Goal: Task Accomplishment & Management: Complete application form

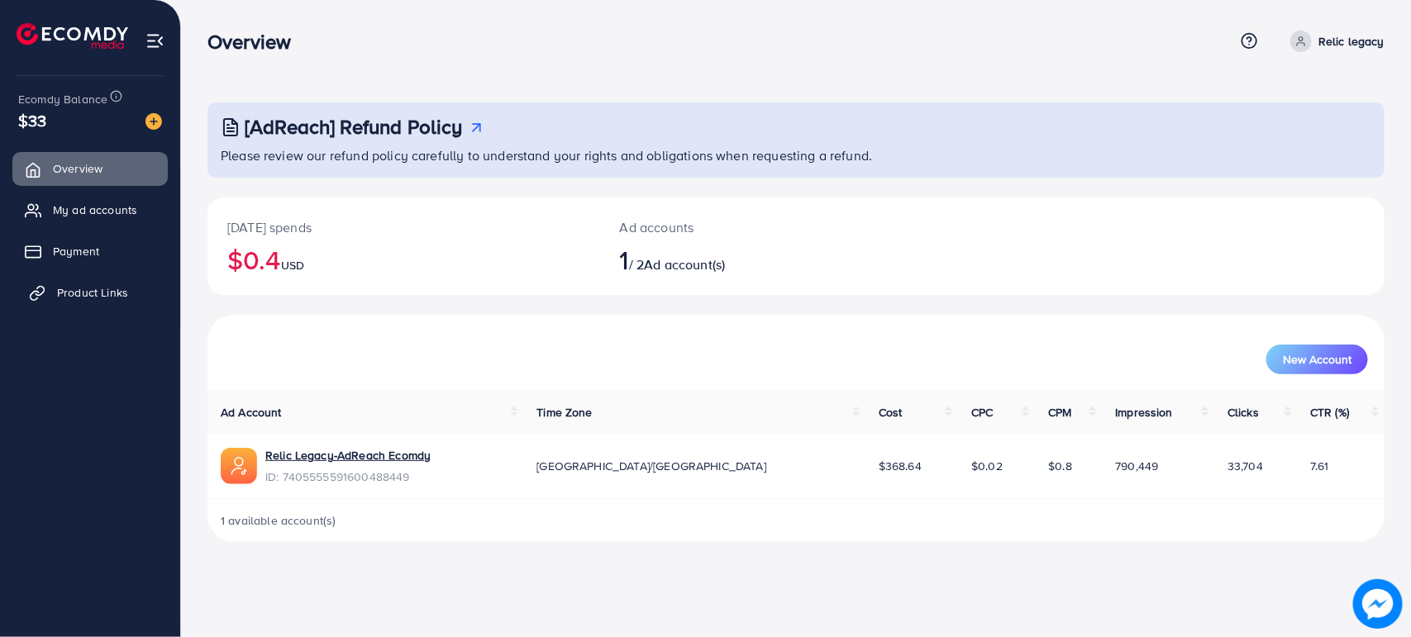
click at [74, 294] on span "Product Links" at bounding box center [92, 292] width 71 height 17
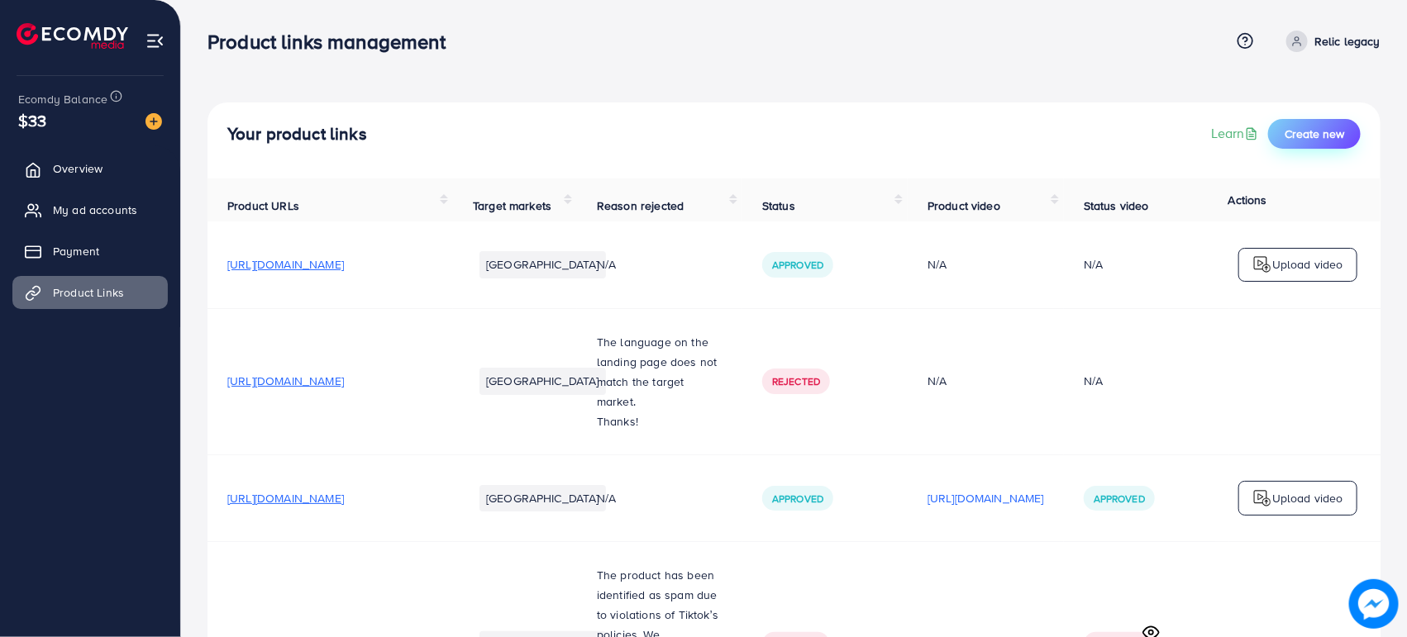
click at [1310, 136] on span "Create new" at bounding box center [1314, 134] width 60 height 17
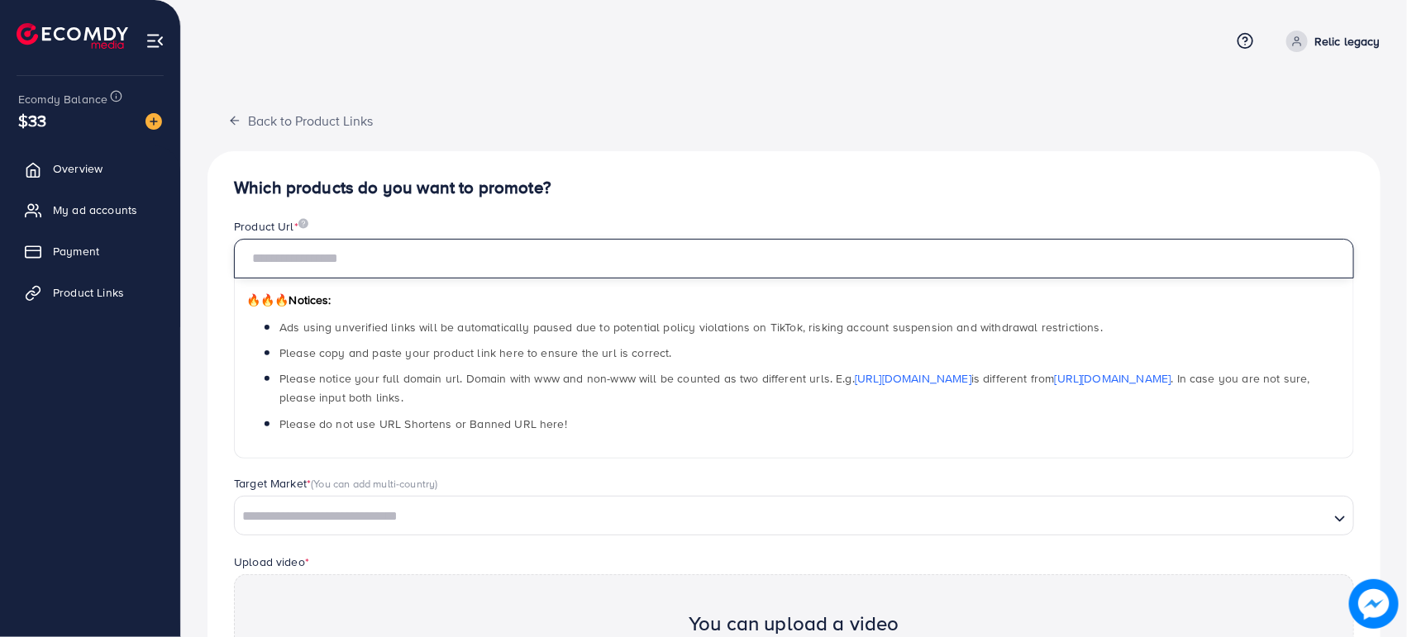
click at [312, 271] on input "text" at bounding box center [794, 259] width 1120 height 40
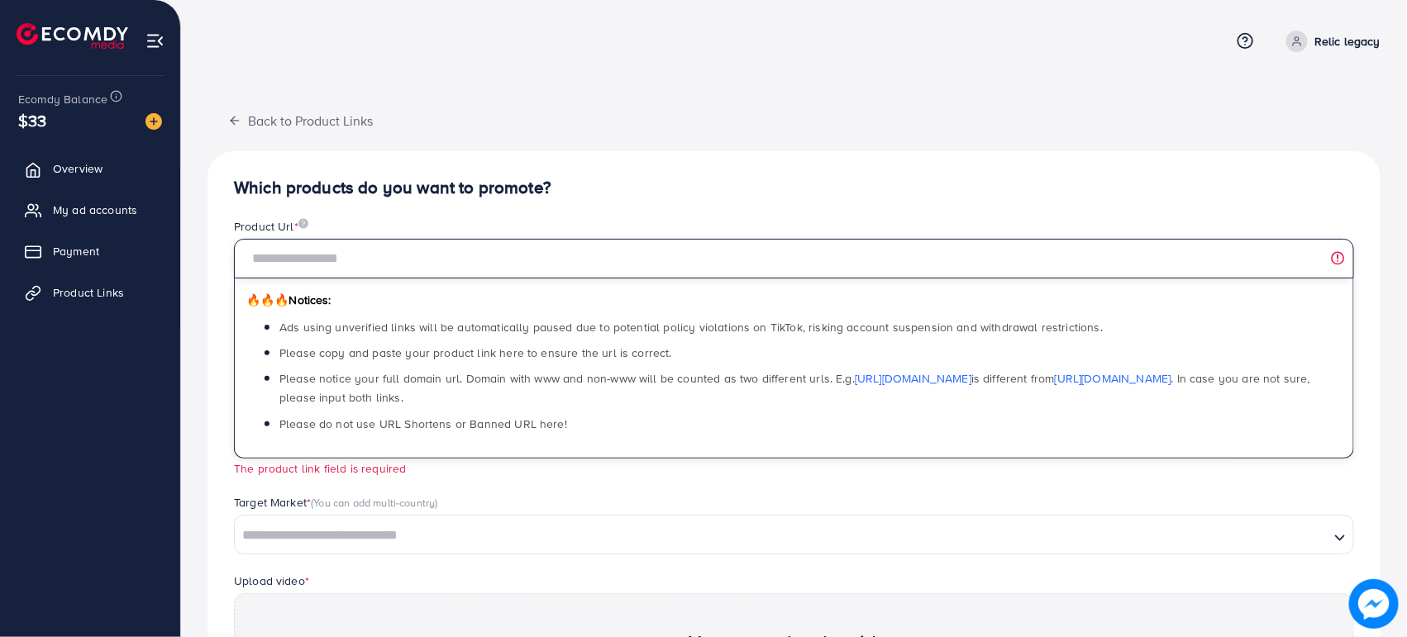
click at [298, 258] on input "text" at bounding box center [794, 259] width 1120 height 40
paste input "**********"
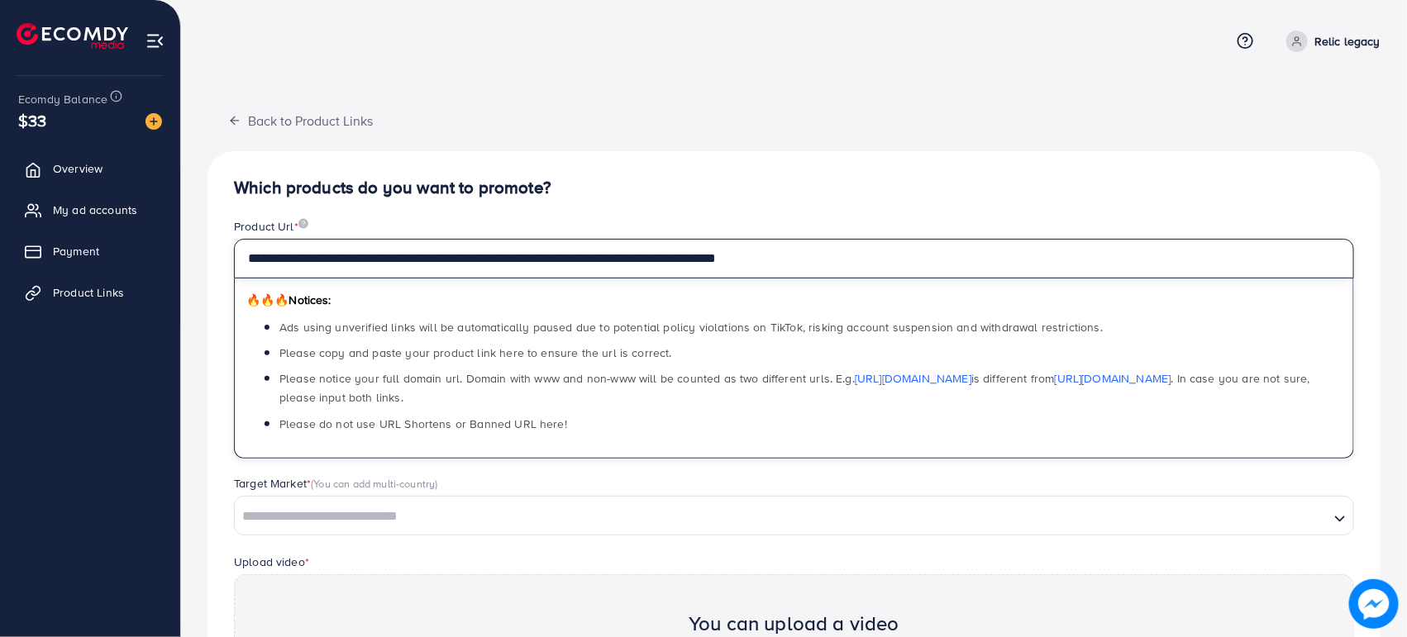
type input "**********"
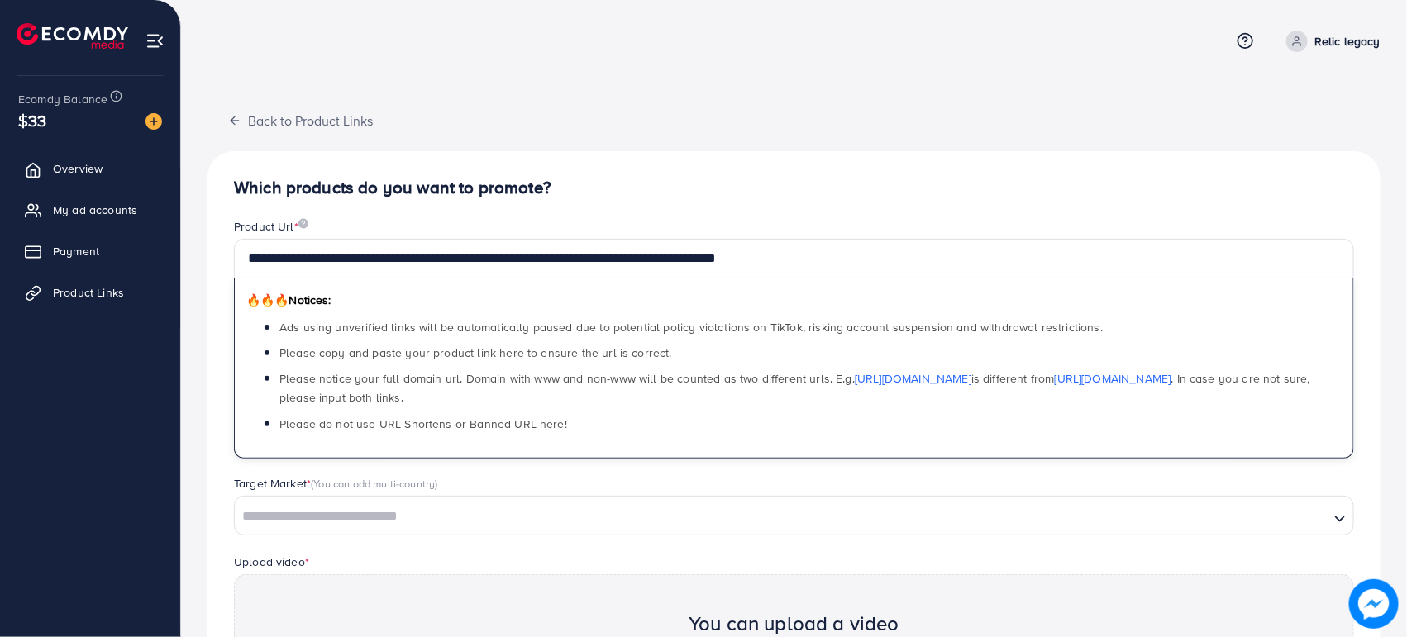
click at [695, 131] on div "**********" at bounding box center [793, 483] width 1173 height 762
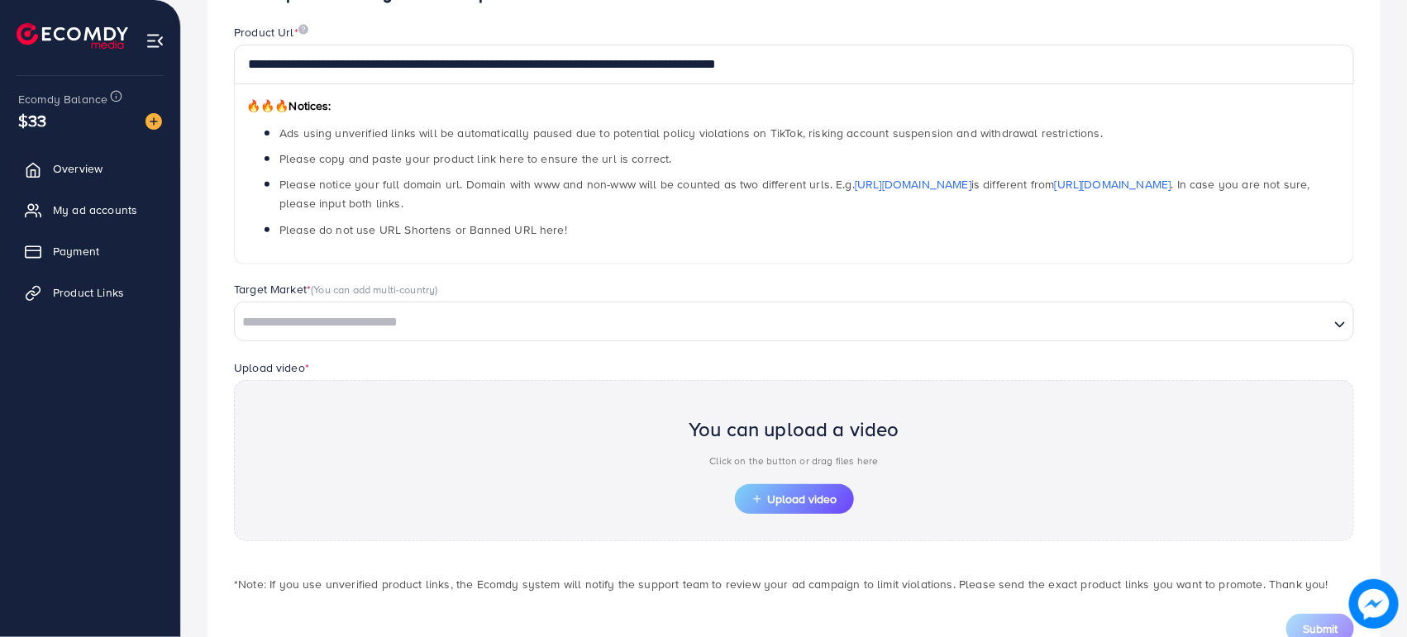
scroll to position [207, 0]
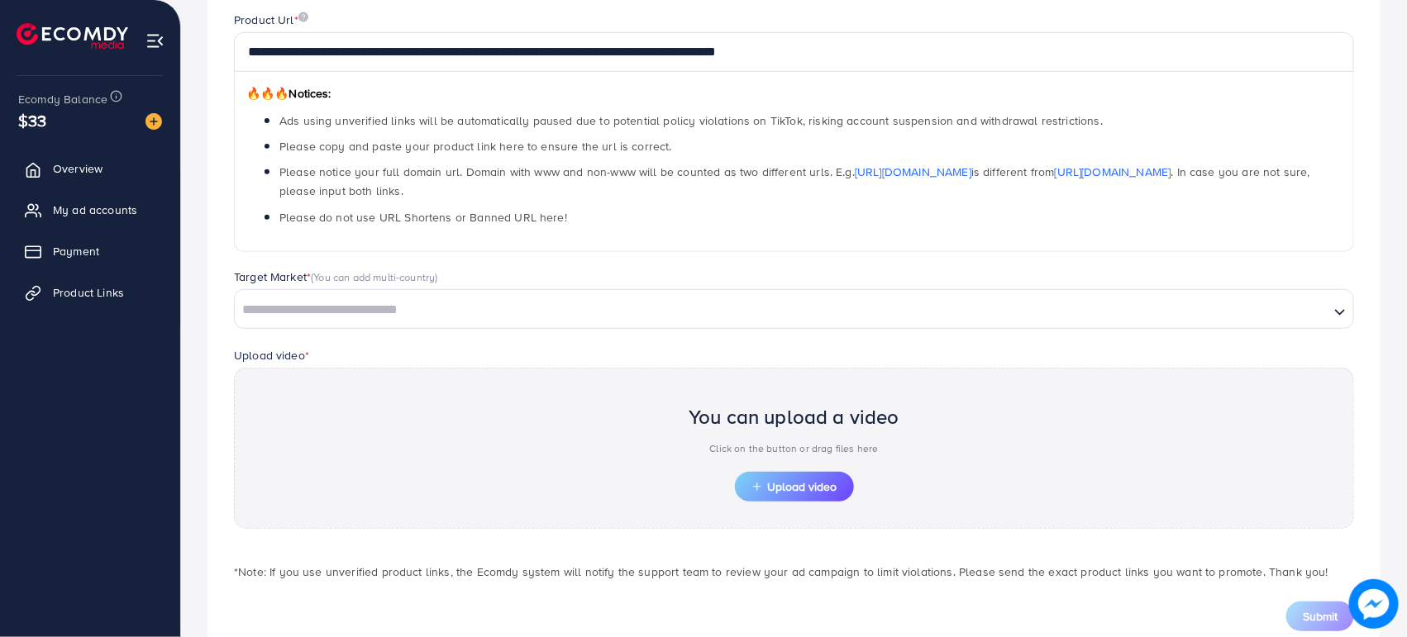
click at [337, 307] on input "Search for option" at bounding box center [781, 311] width 1091 height 26
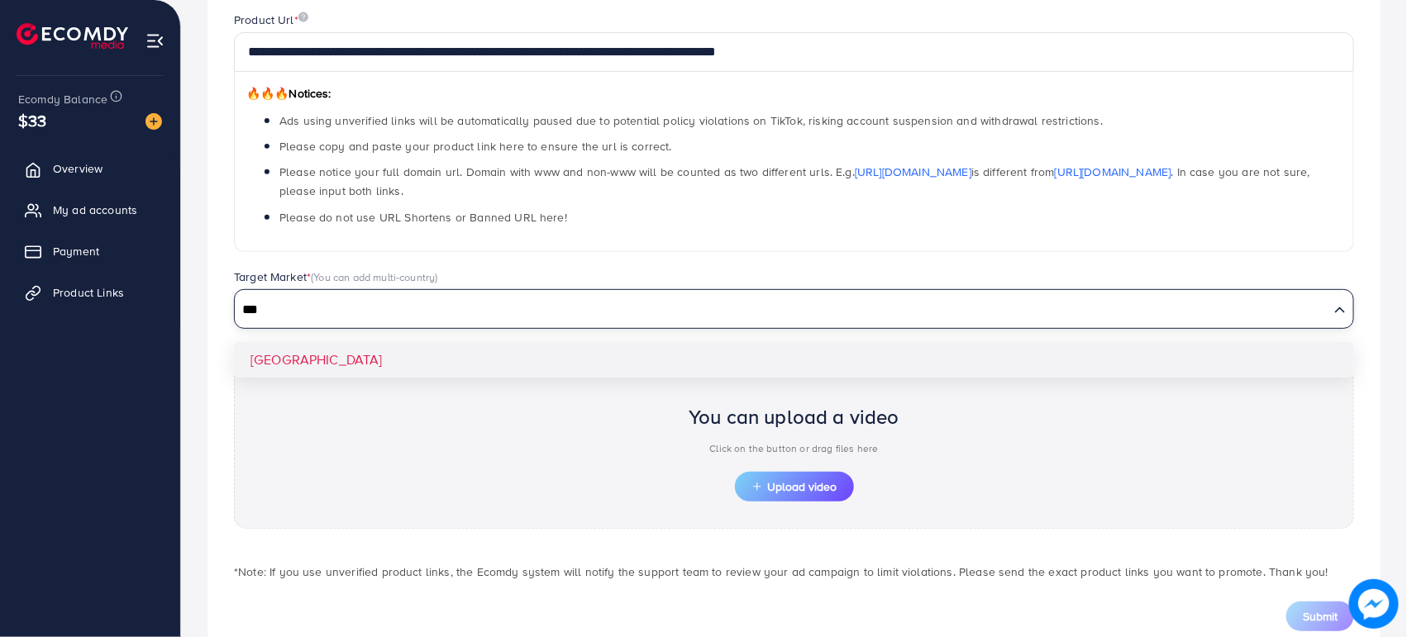
type input "***"
click at [317, 369] on div "**********" at bounding box center [793, 301] width 1173 height 713
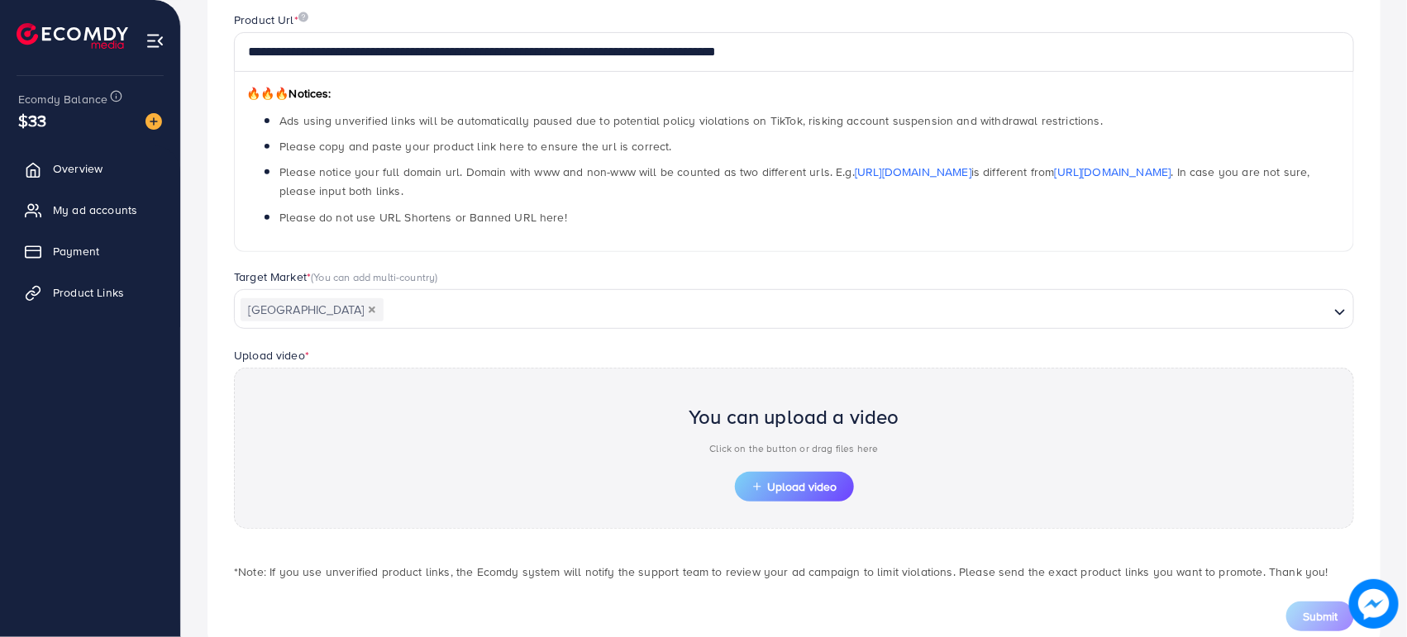
click at [765, 472] on div "You can upload a video Click on the button or drag files here" at bounding box center [793, 433] width 211 height 77
click at [765, 485] on span "Upload video" at bounding box center [794, 487] width 86 height 12
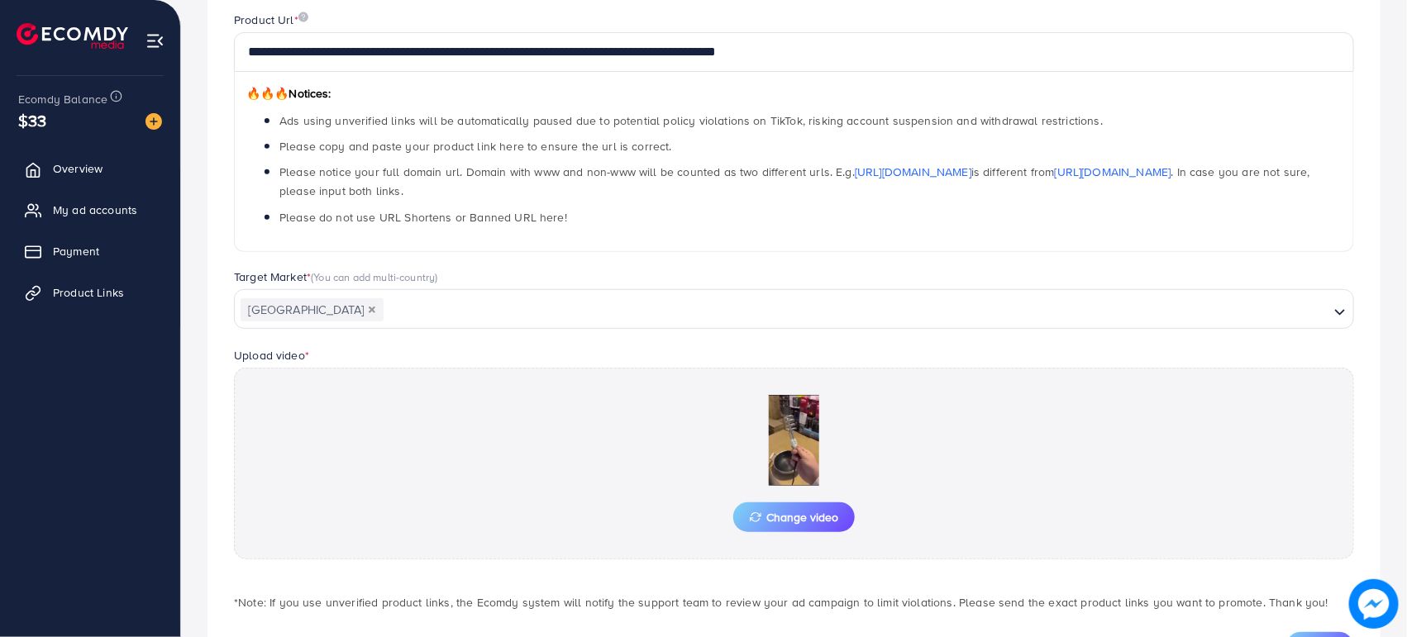
scroll to position [286, 0]
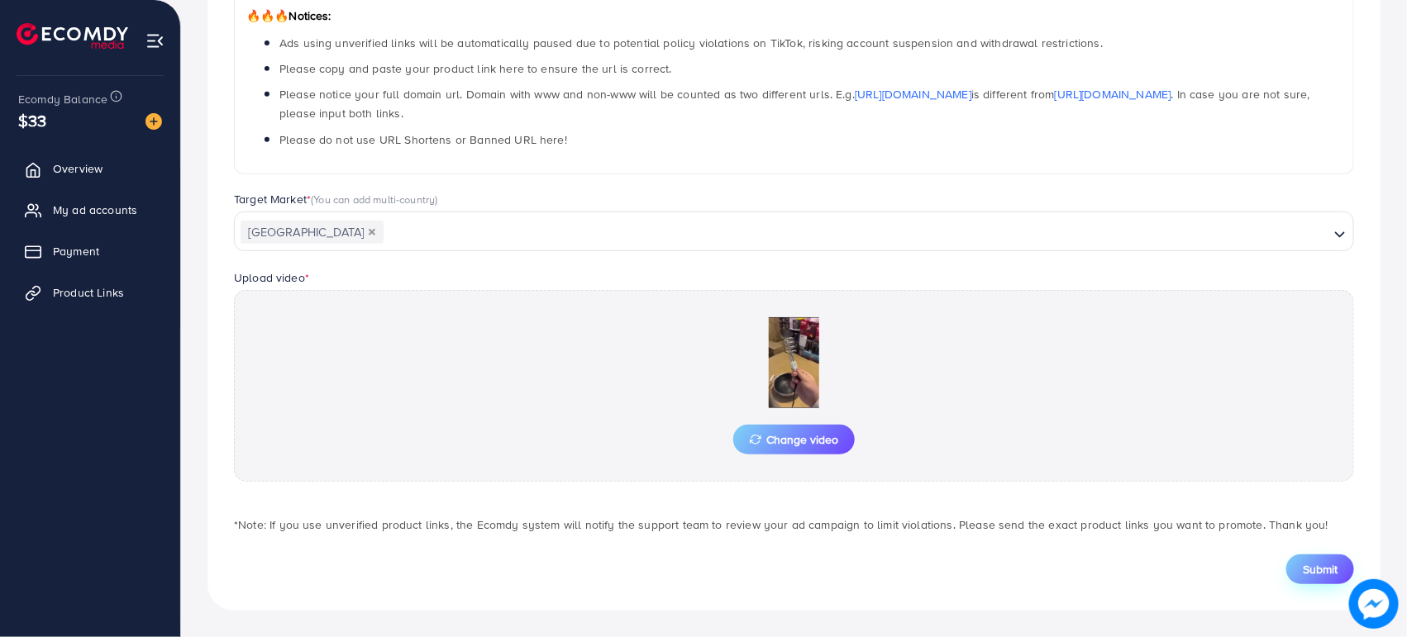
click at [1296, 569] on button "Submit" at bounding box center [1320, 570] width 68 height 30
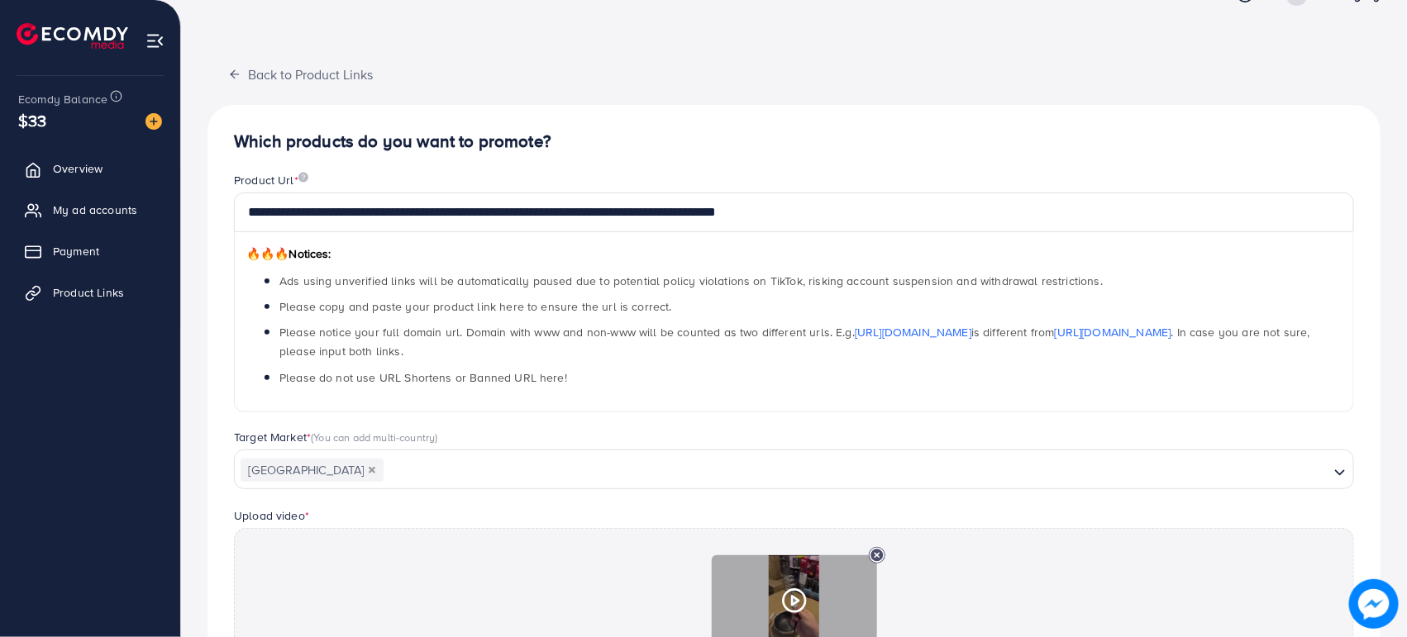
scroll to position [0, 0]
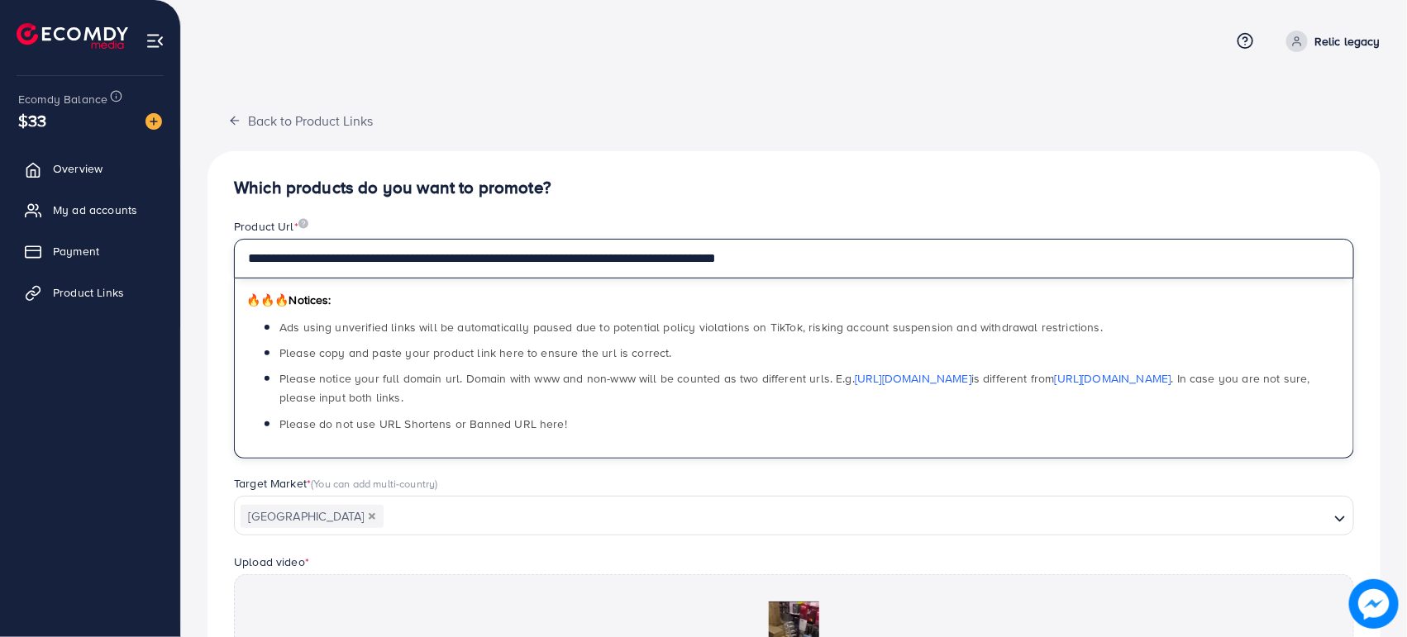
click at [643, 254] on input "**********" at bounding box center [794, 259] width 1120 height 40
paste input "text"
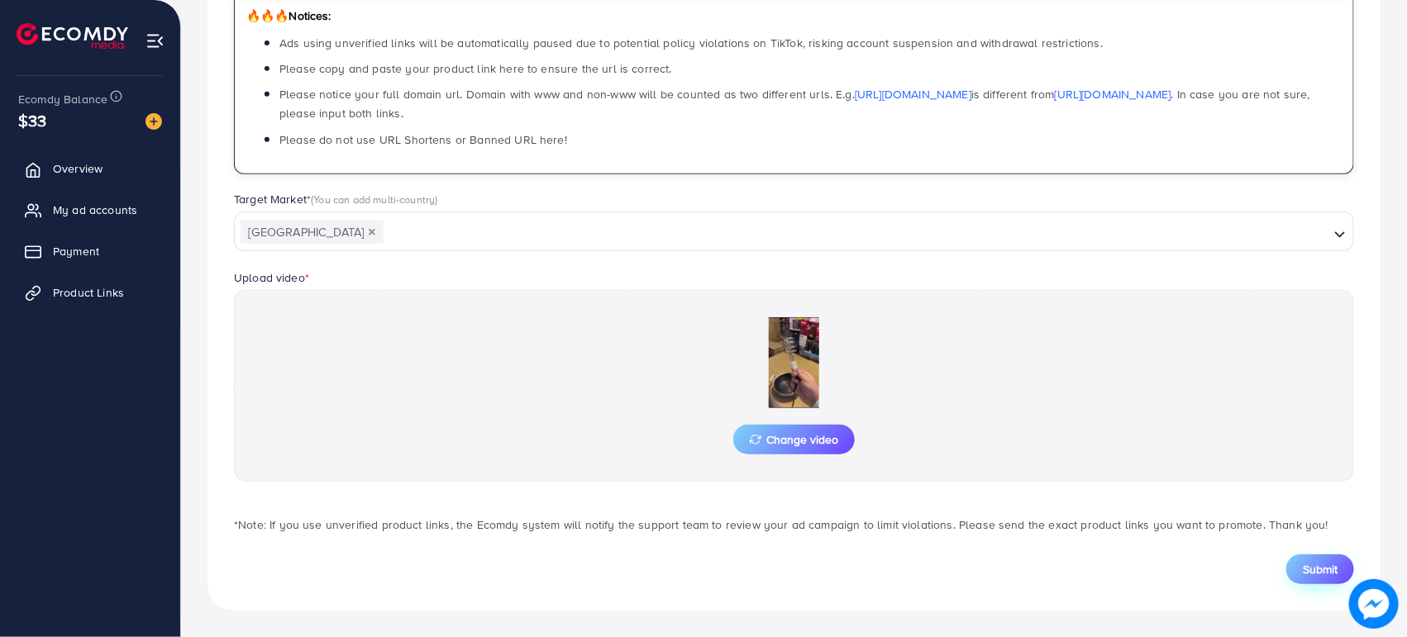
type input "**********"
click at [1304, 566] on span "Submit" at bounding box center [1320, 569] width 35 height 17
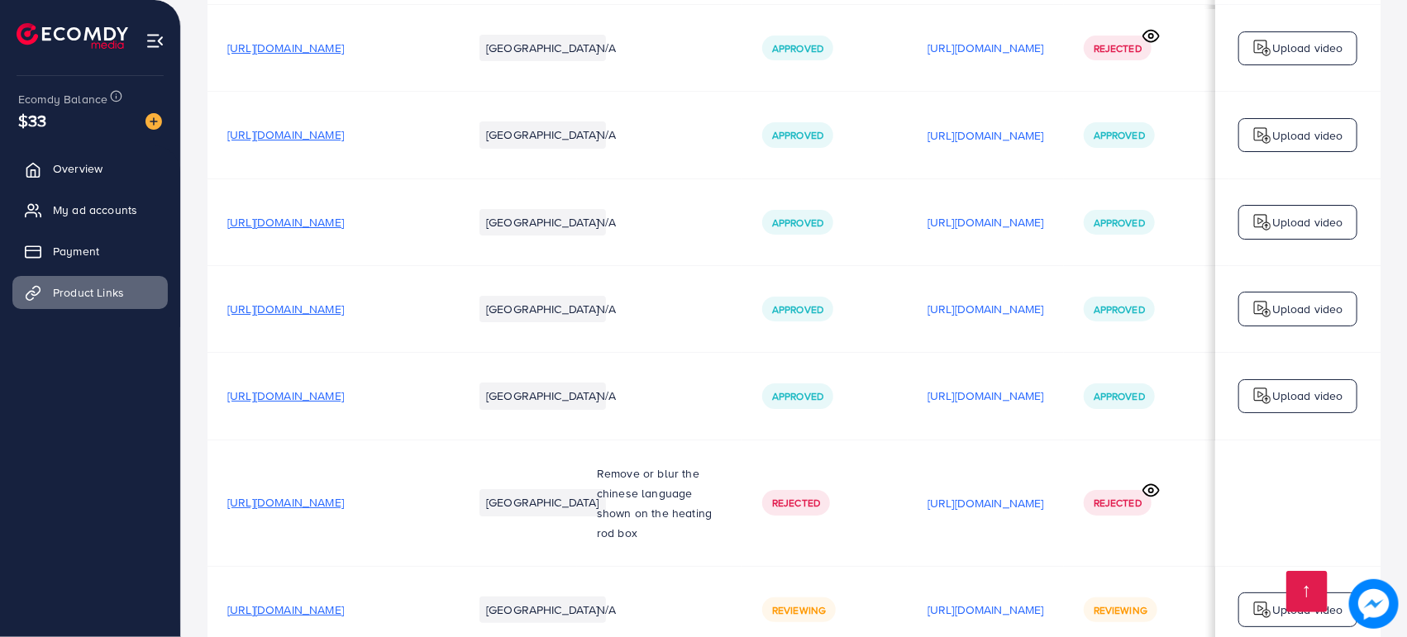
scroll to position [2786, 0]
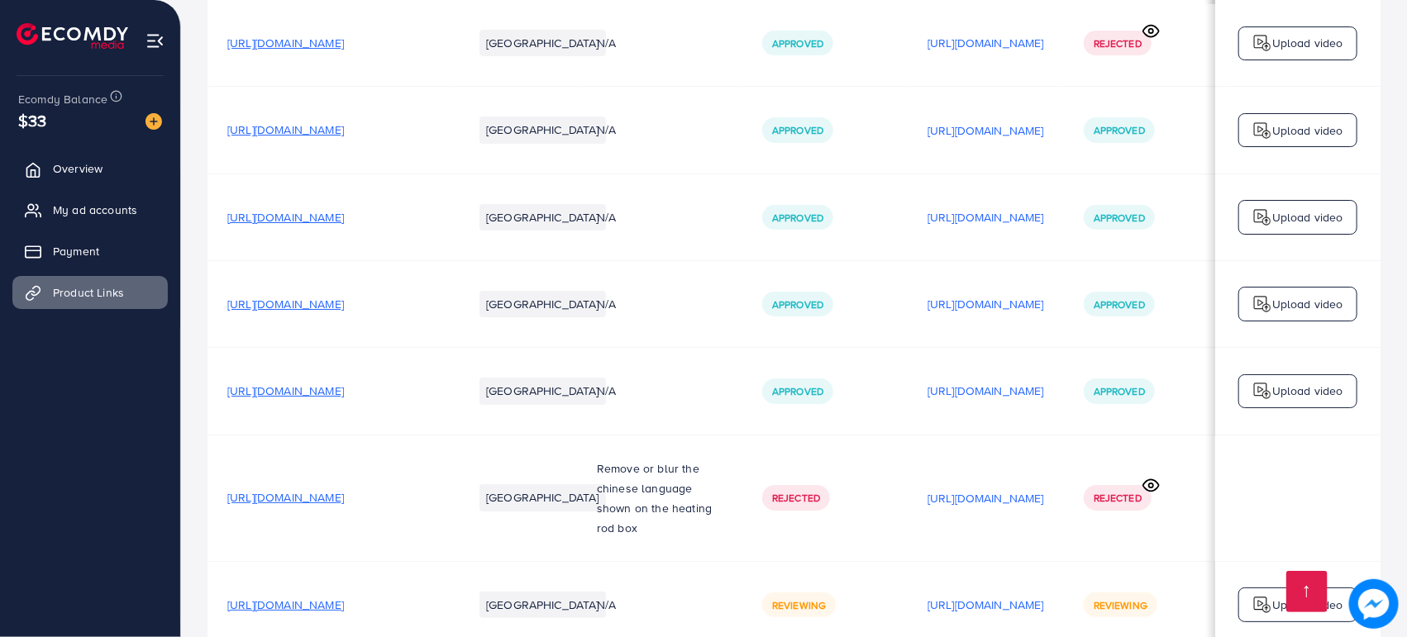
click at [1378, 610] on img at bounding box center [1374, 604] width 50 height 50
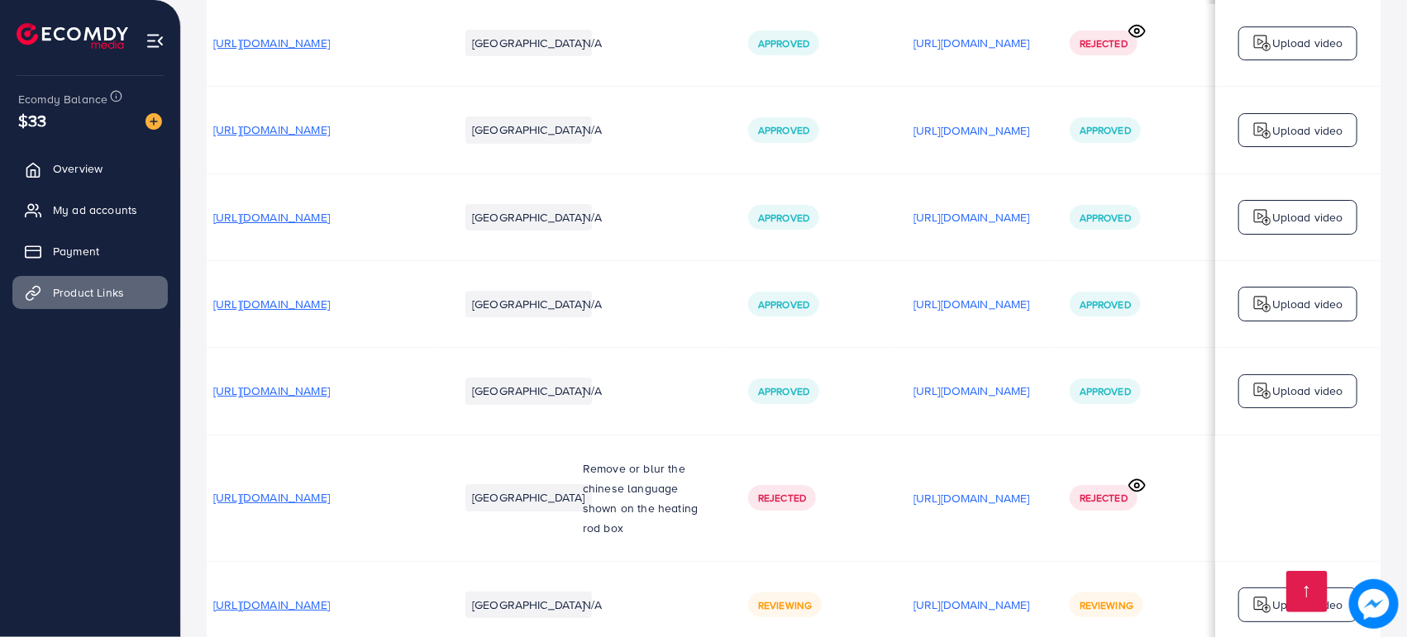
scroll to position [0, 135]
click at [1139, 477] on icon at bounding box center [1136, 485] width 17 height 17
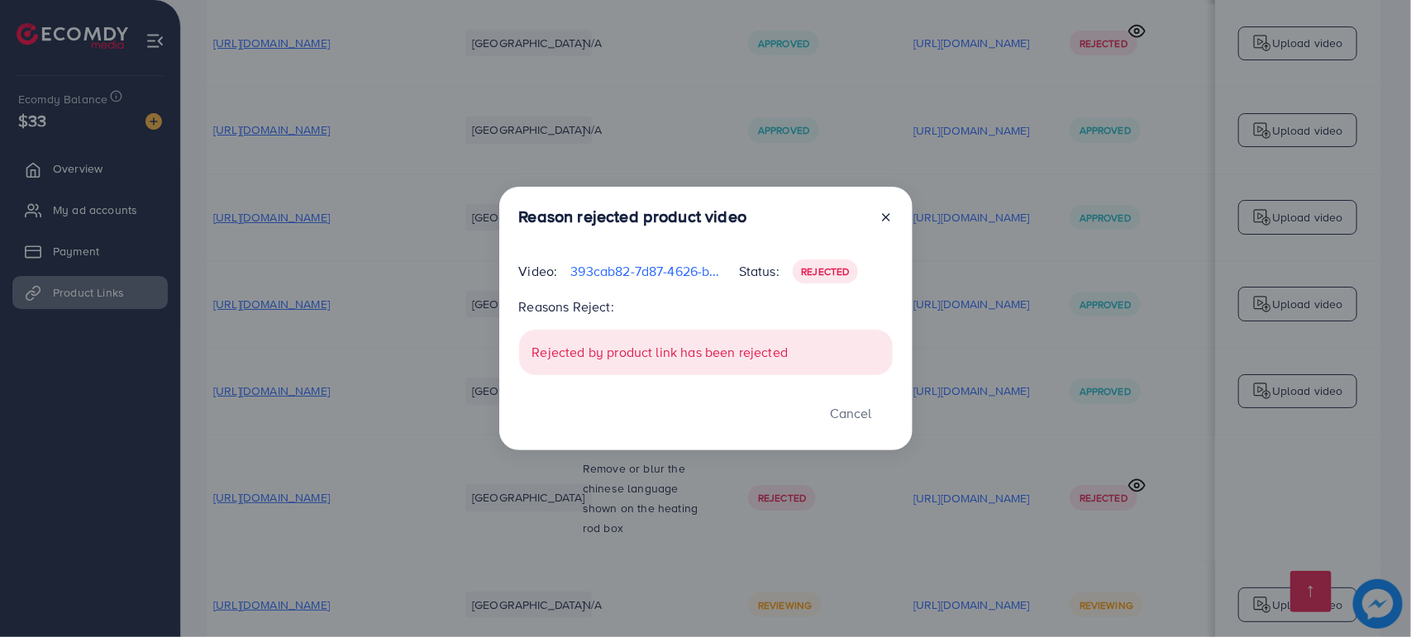
click at [880, 215] on icon at bounding box center [885, 217] width 13 height 13
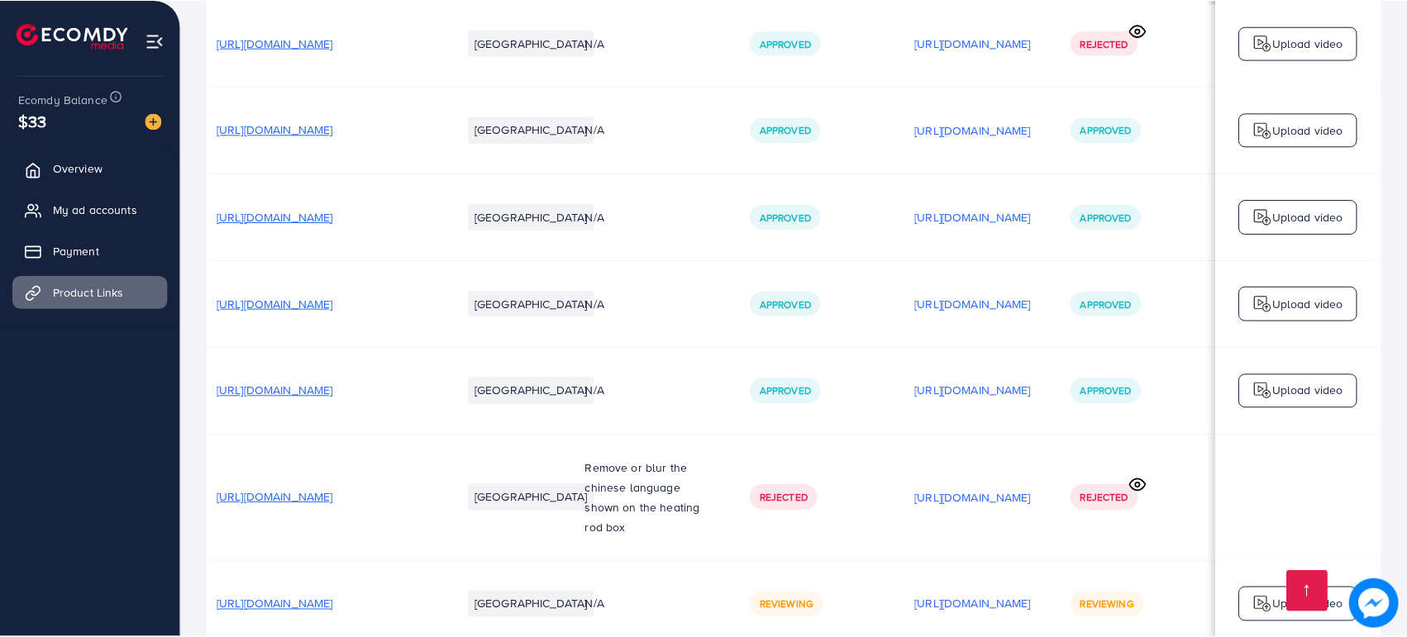
scroll to position [0, 131]
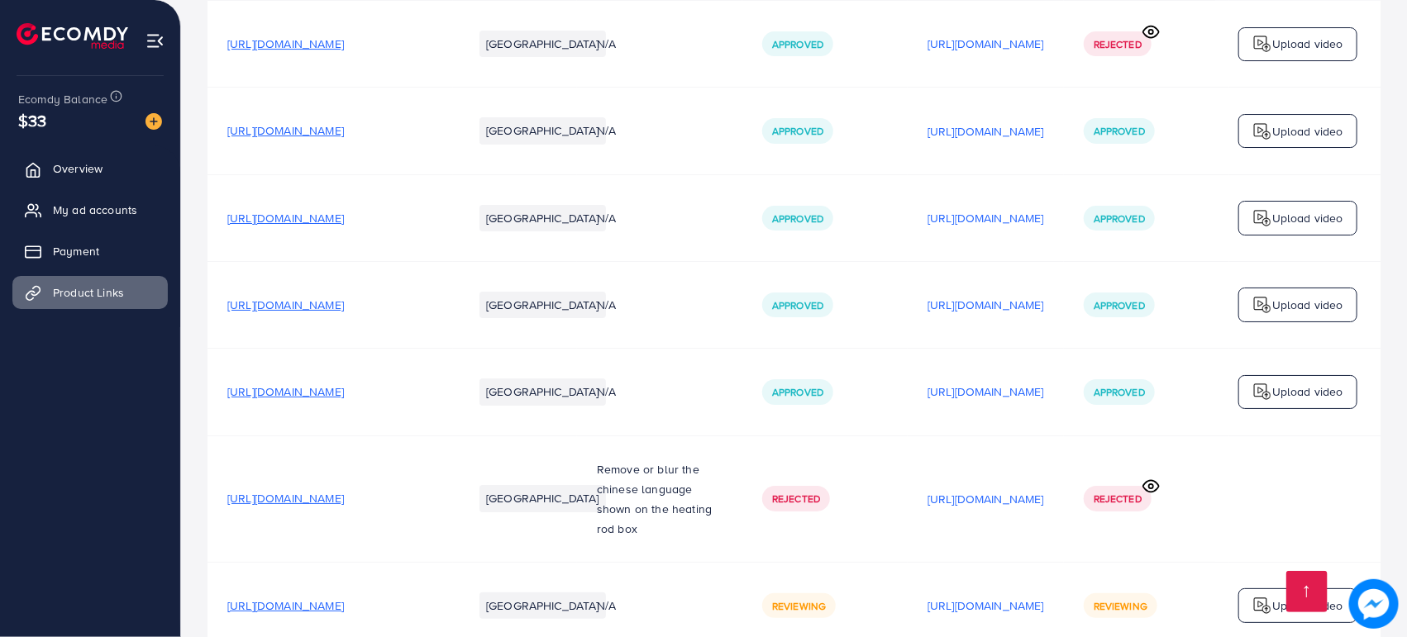
scroll to position [2786, 0]
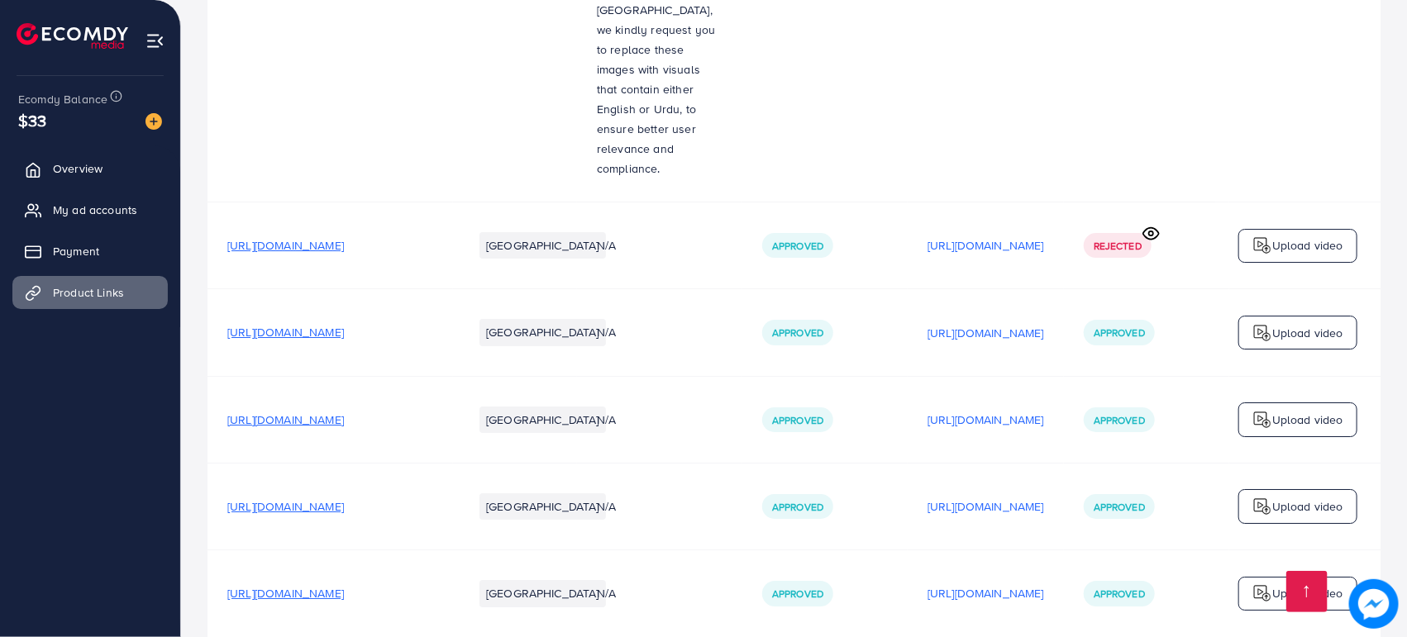
scroll to position [2786, 0]
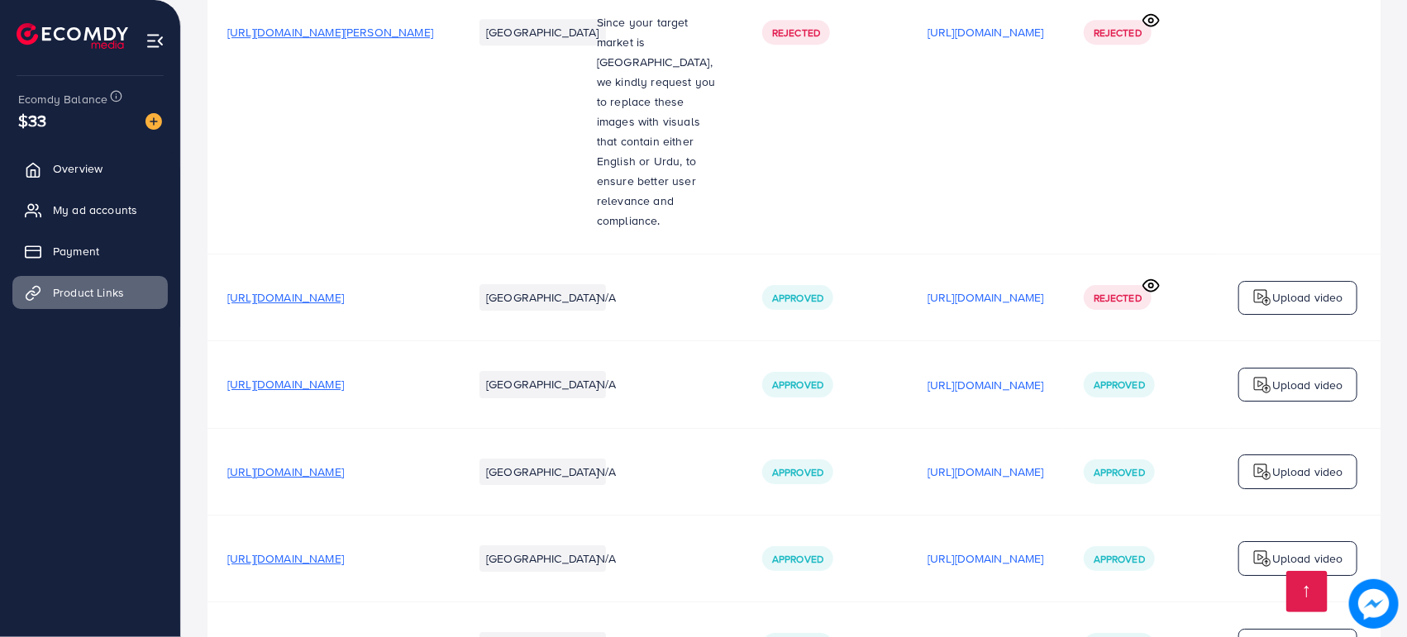
scroll to position [2786, 0]
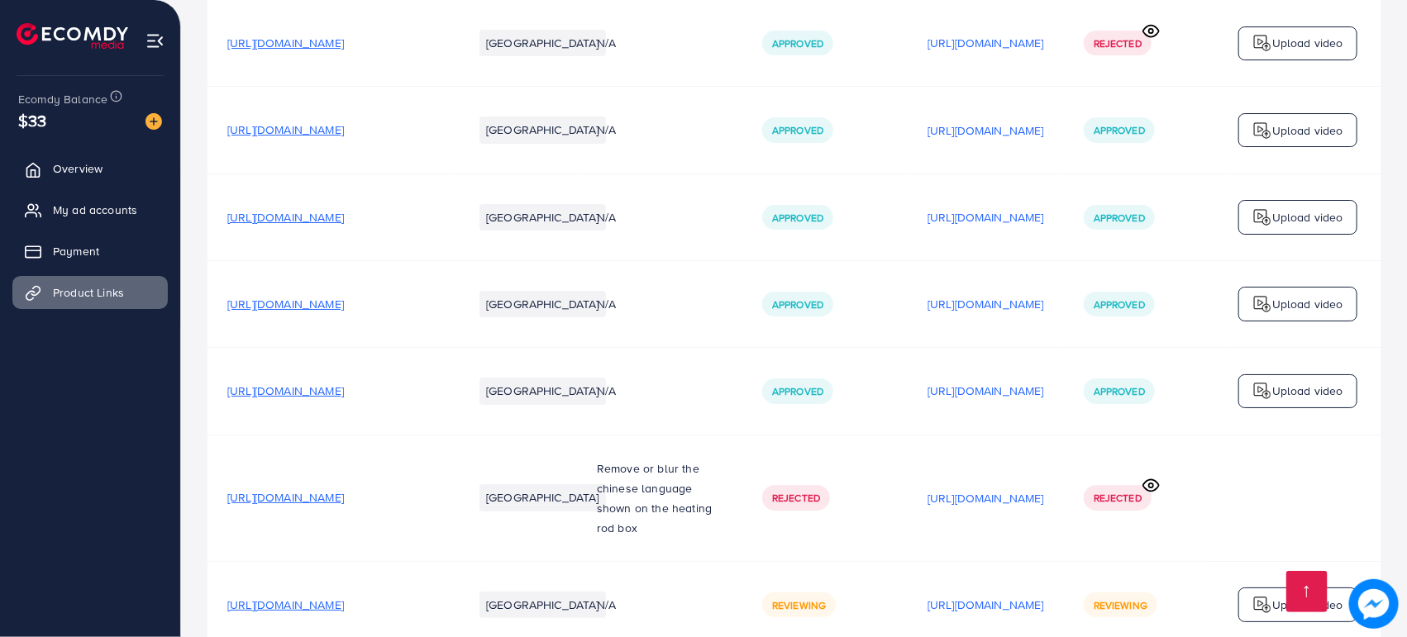
click at [826, 598] on span "Reviewing" at bounding box center [799, 605] width 54 height 14
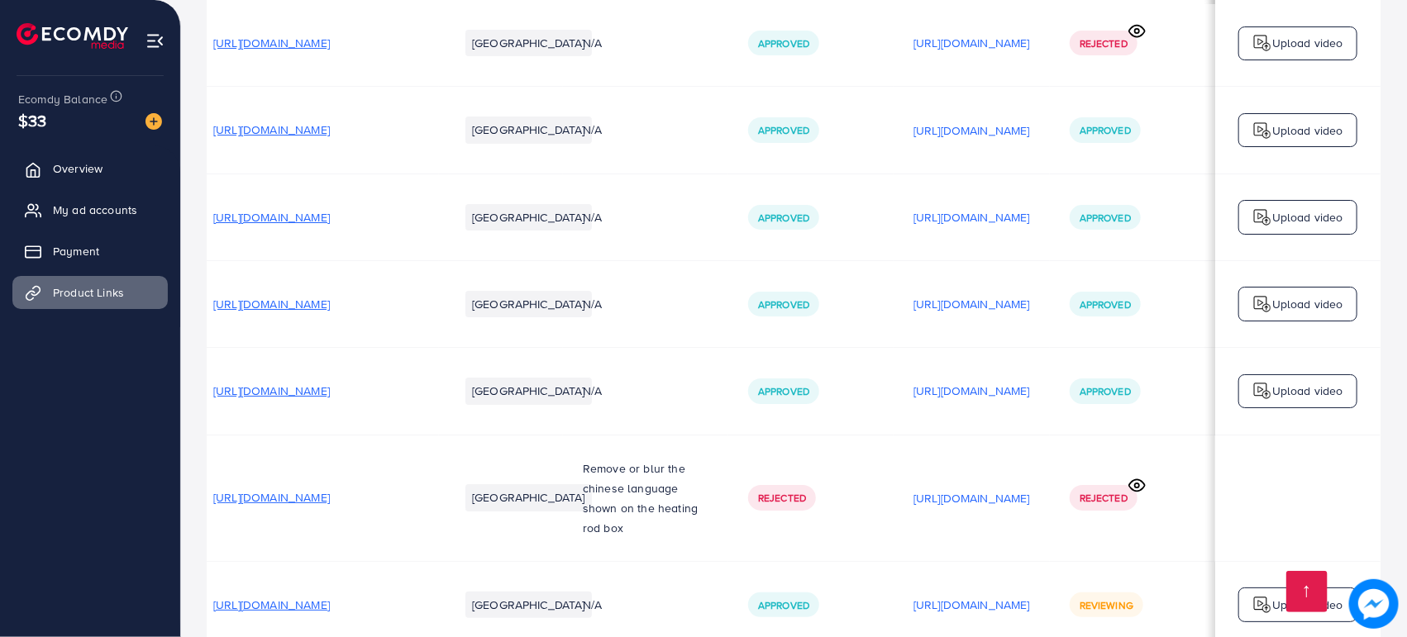
scroll to position [0, 135]
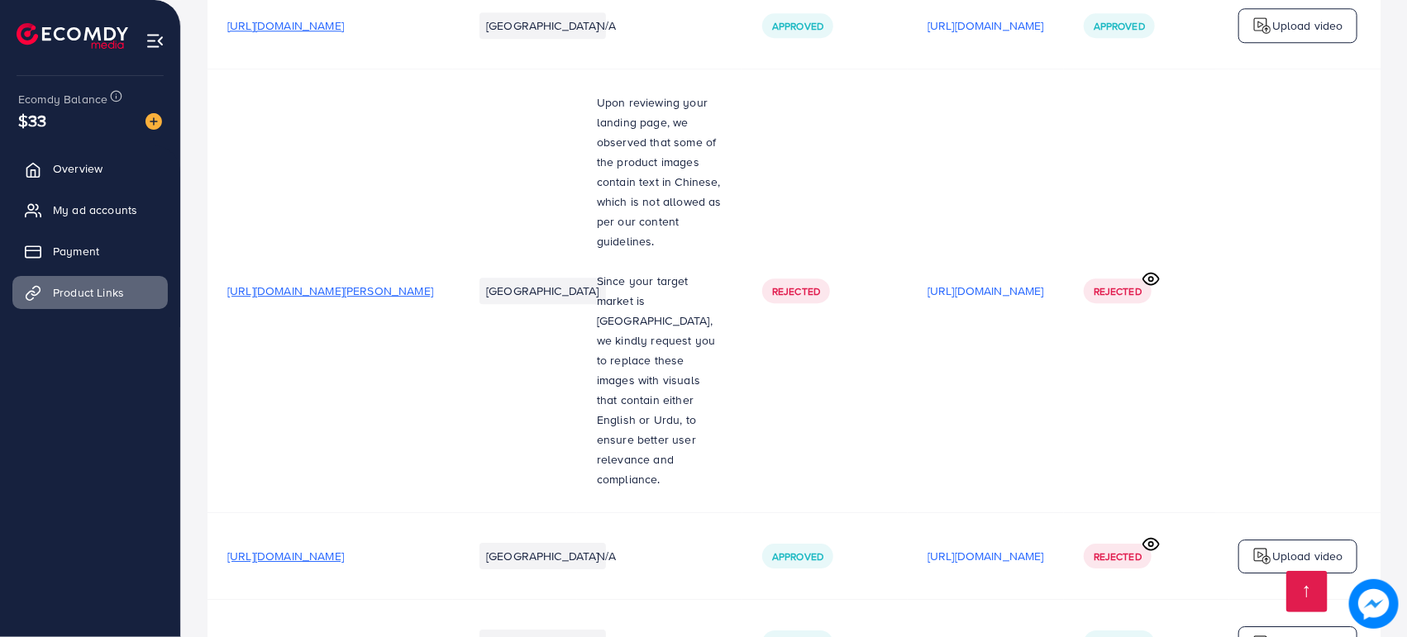
scroll to position [2786, 0]
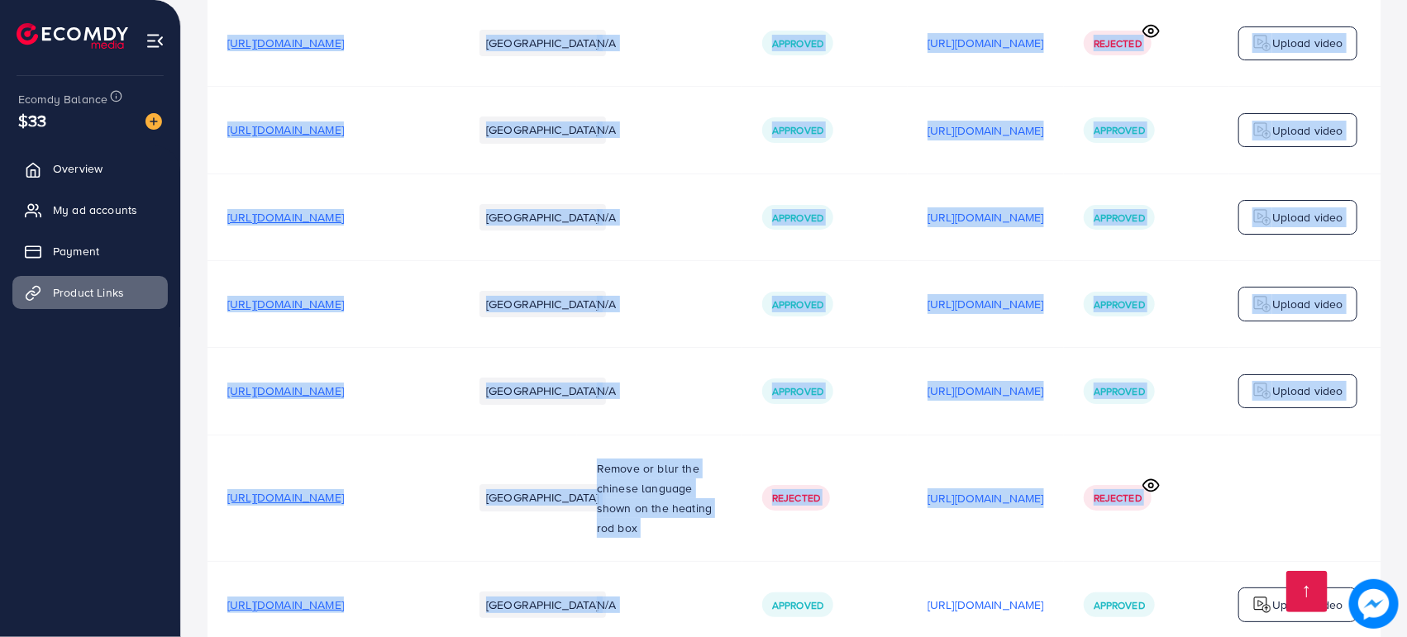
drag, startPoint x: 790, startPoint y: 558, endPoint x: 965, endPoint y: 560, distance: 175.2
click at [907, 561] on td "Approved" at bounding box center [824, 604] width 165 height 87
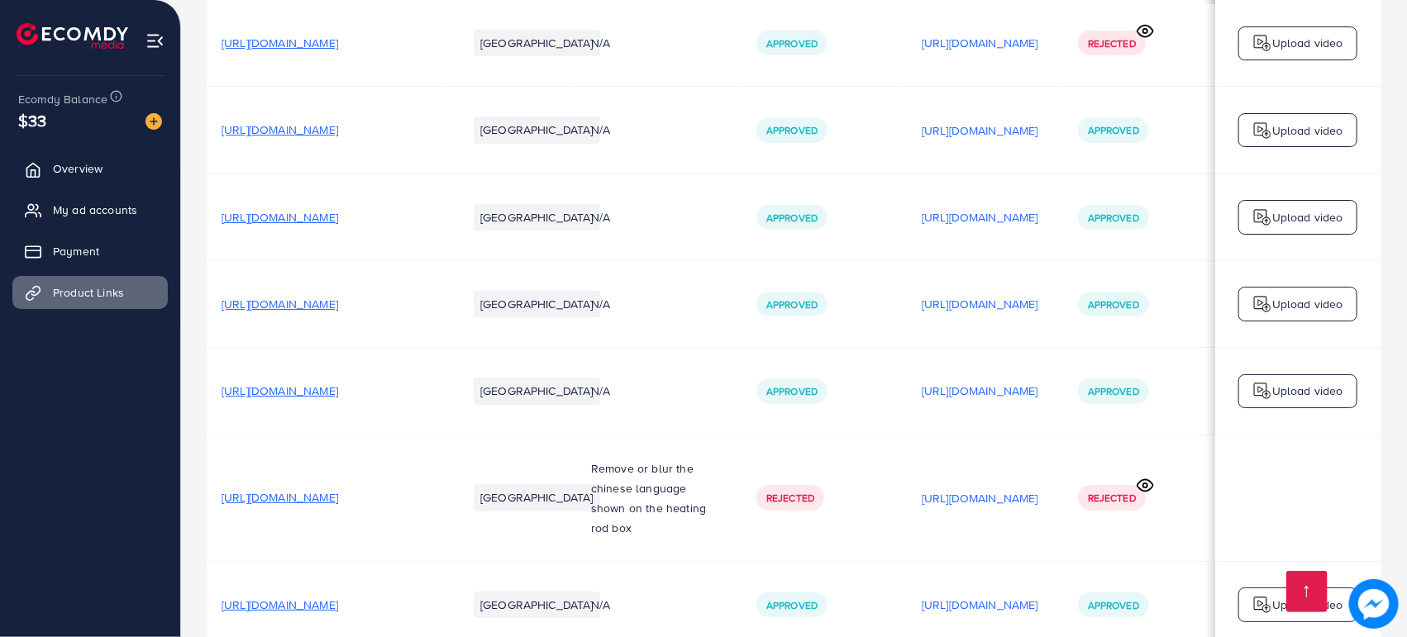
scroll to position [0, 0]
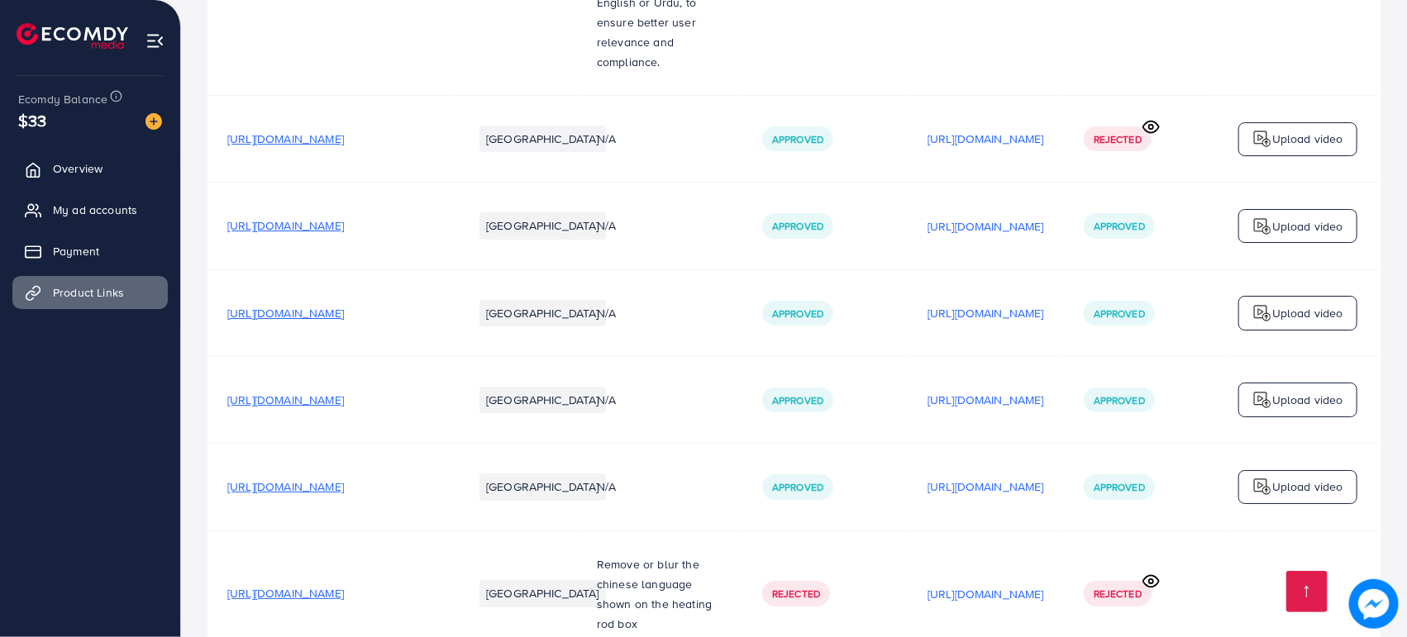
scroll to position [2786, 0]
